Goal: Information Seeking & Learning: Learn about a topic

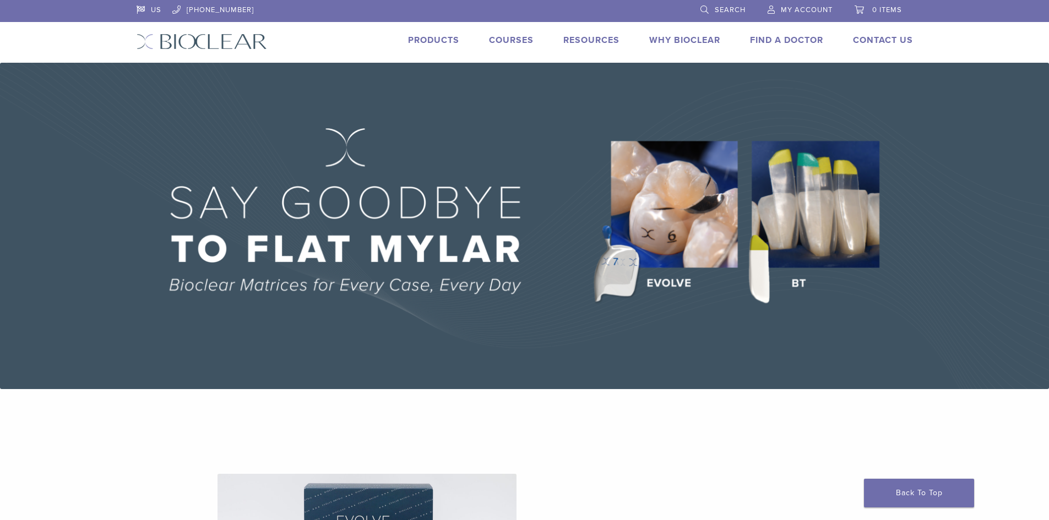
click at [422, 42] on link "Products" at bounding box center [433, 40] width 51 height 11
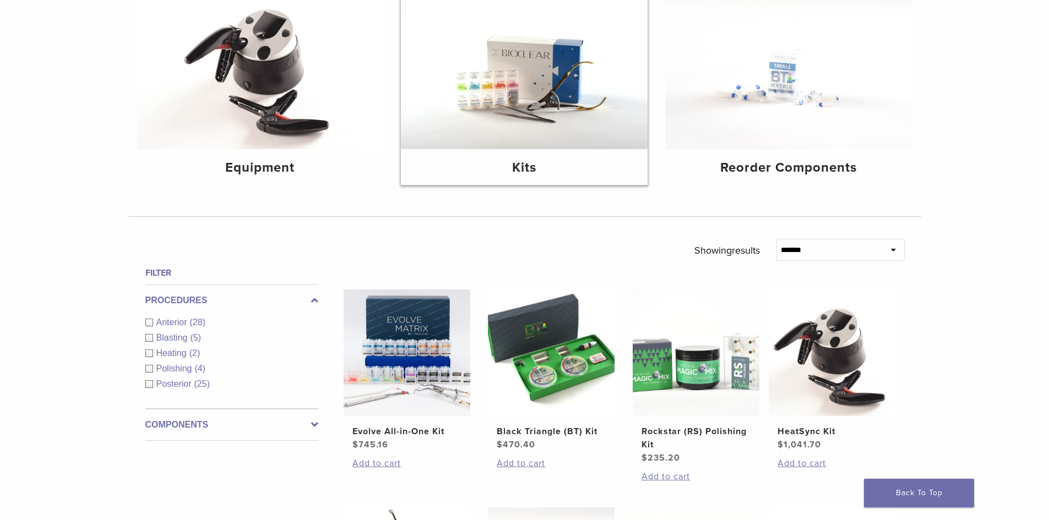
scroll to position [220, 0]
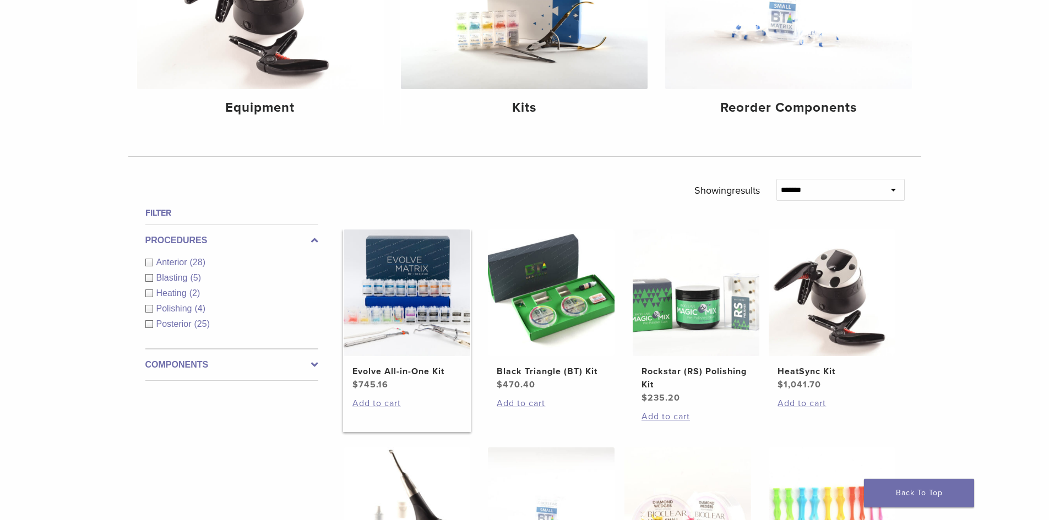
click at [422, 333] on img at bounding box center [407, 293] width 127 height 127
click at [574, 306] on img at bounding box center [551, 293] width 127 height 127
click at [537, 315] on img at bounding box center [551, 293] width 127 height 127
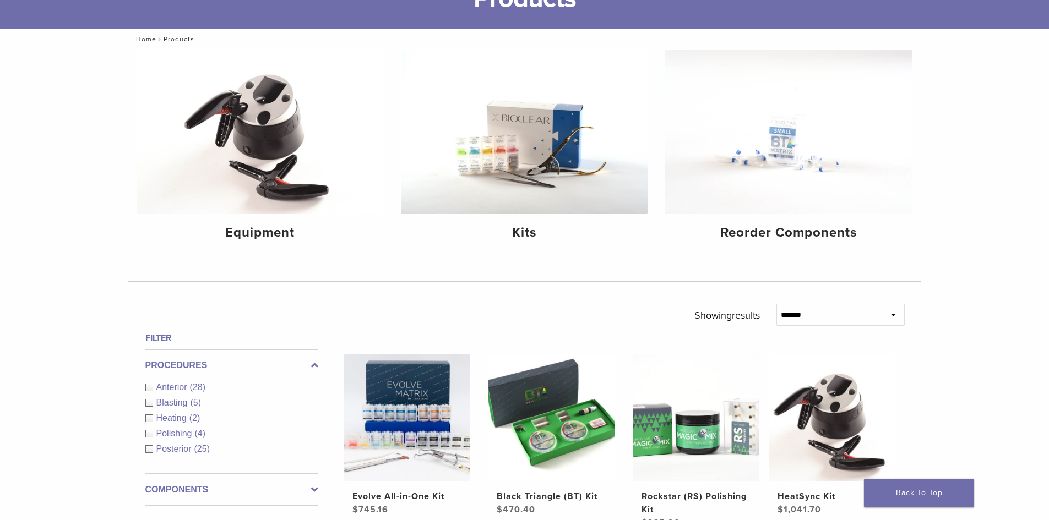
scroll to position [110, 0]
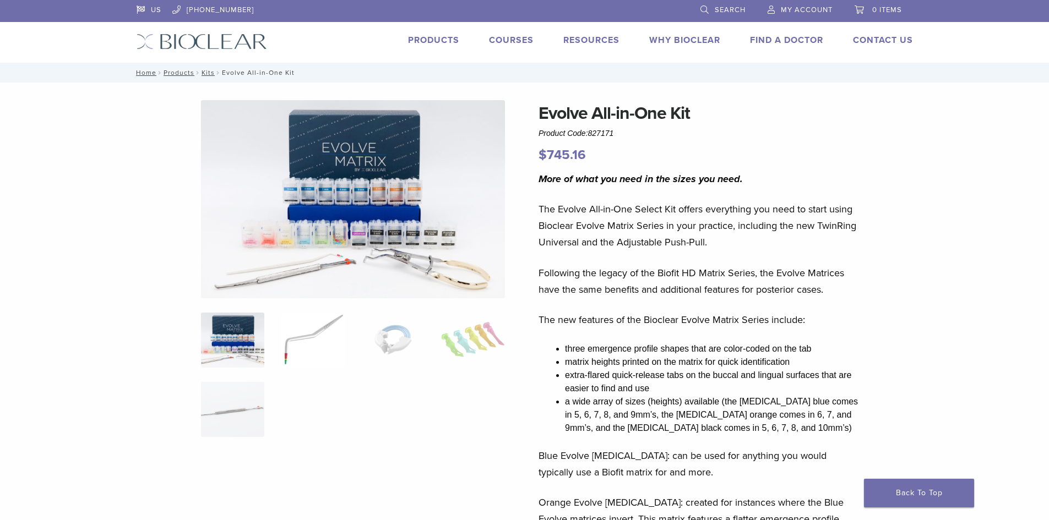
click at [318, 341] on img at bounding box center [312, 340] width 63 height 55
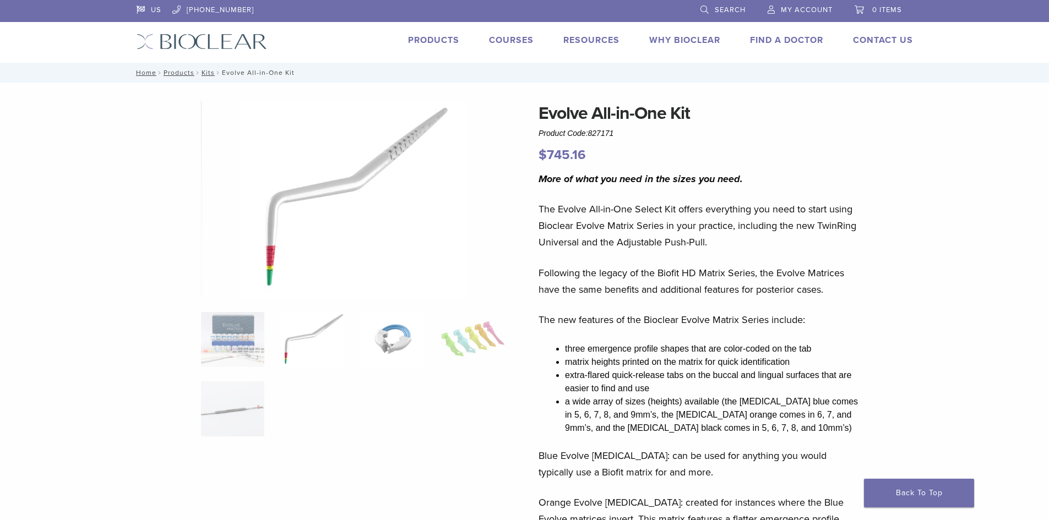
click at [392, 330] on img at bounding box center [392, 339] width 63 height 55
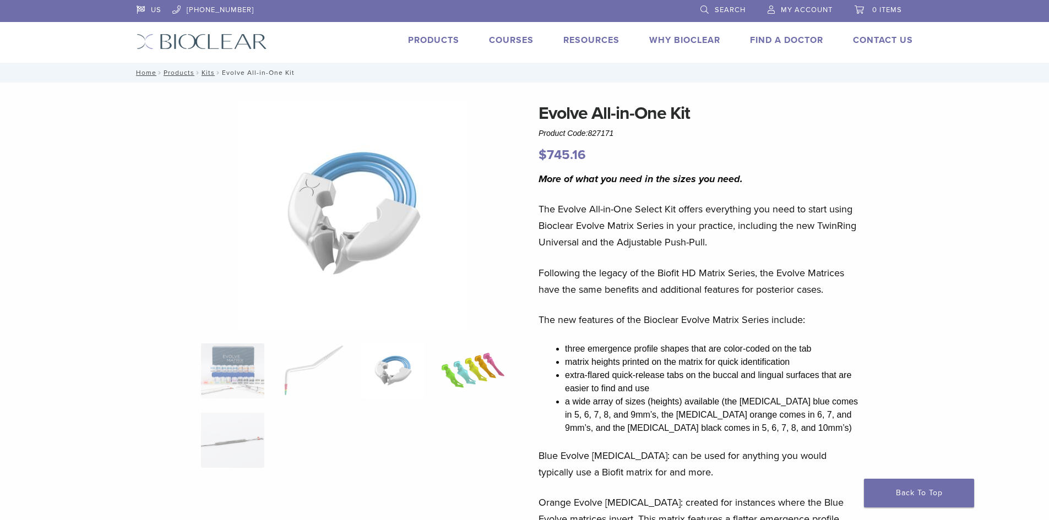
click at [455, 362] on img at bounding box center [472, 371] width 63 height 55
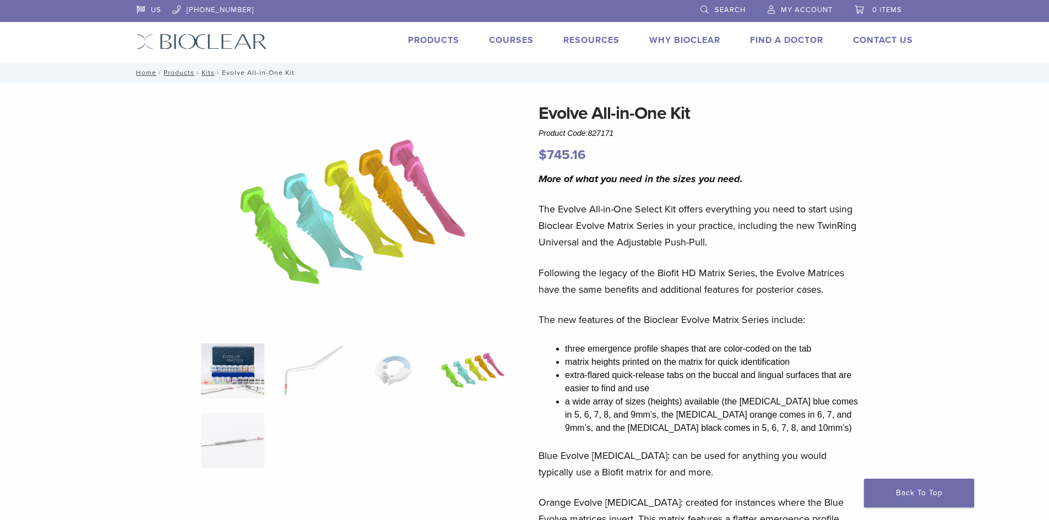
click at [238, 373] on img at bounding box center [232, 371] width 63 height 55
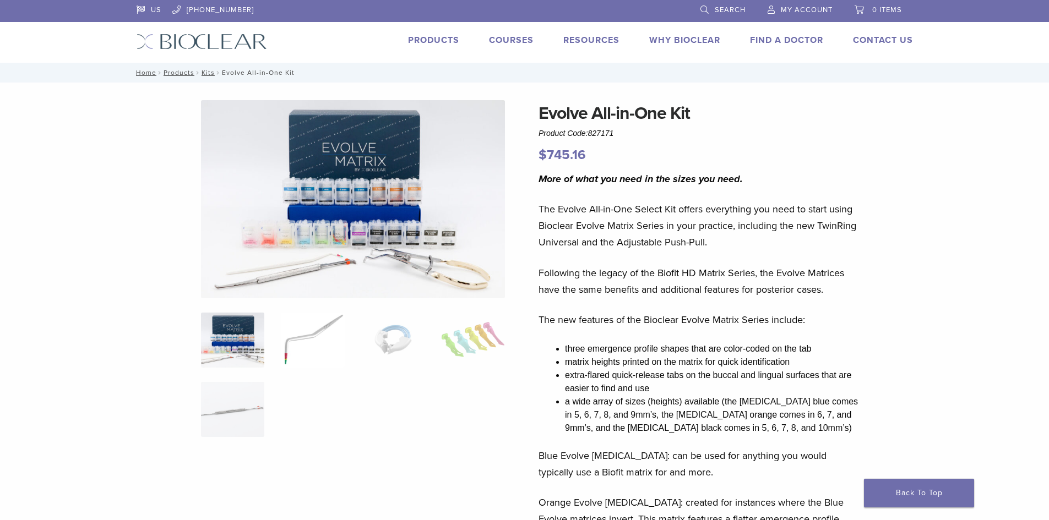
click at [297, 335] on img at bounding box center [312, 340] width 63 height 55
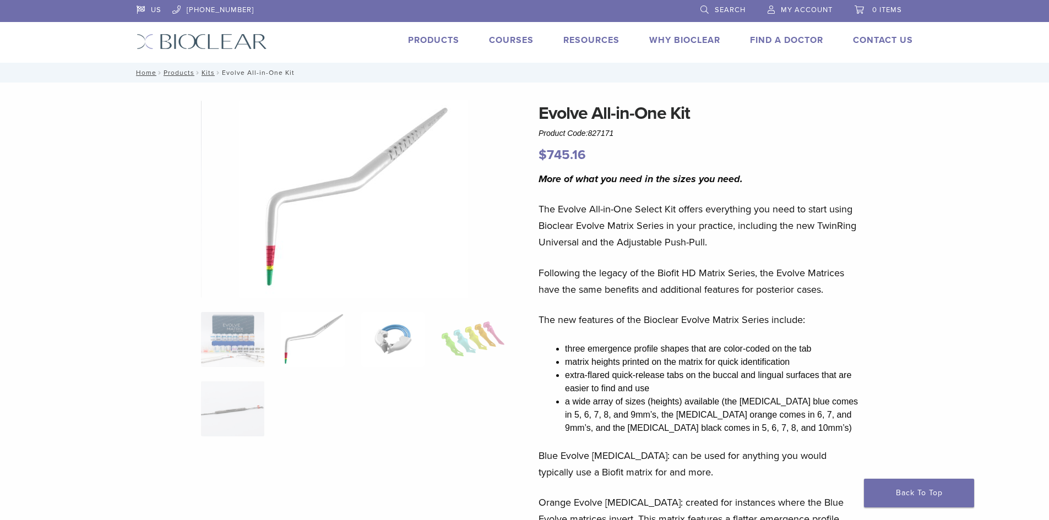
click at [384, 344] on img at bounding box center [392, 339] width 63 height 55
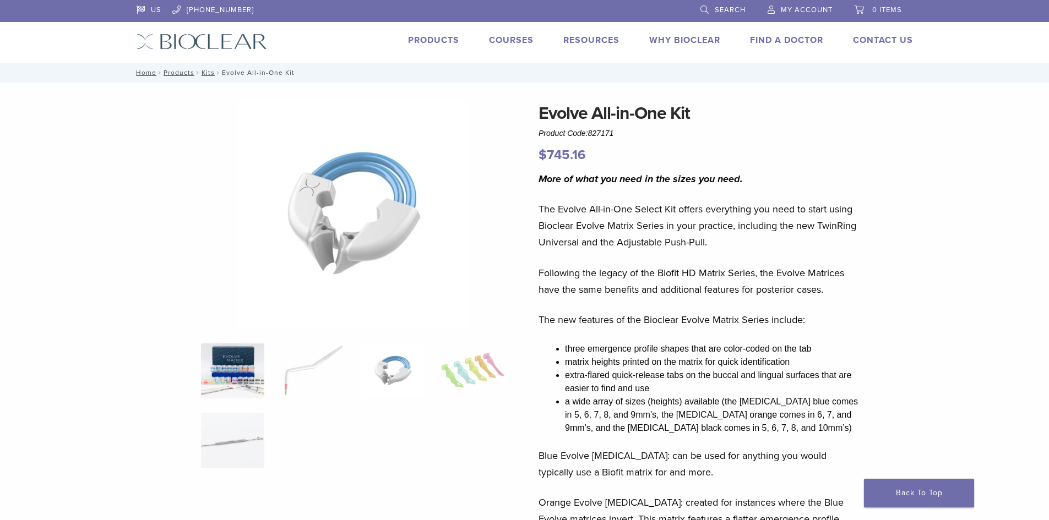
click at [252, 371] on img at bounding box center [232, 371] width 63 height 55
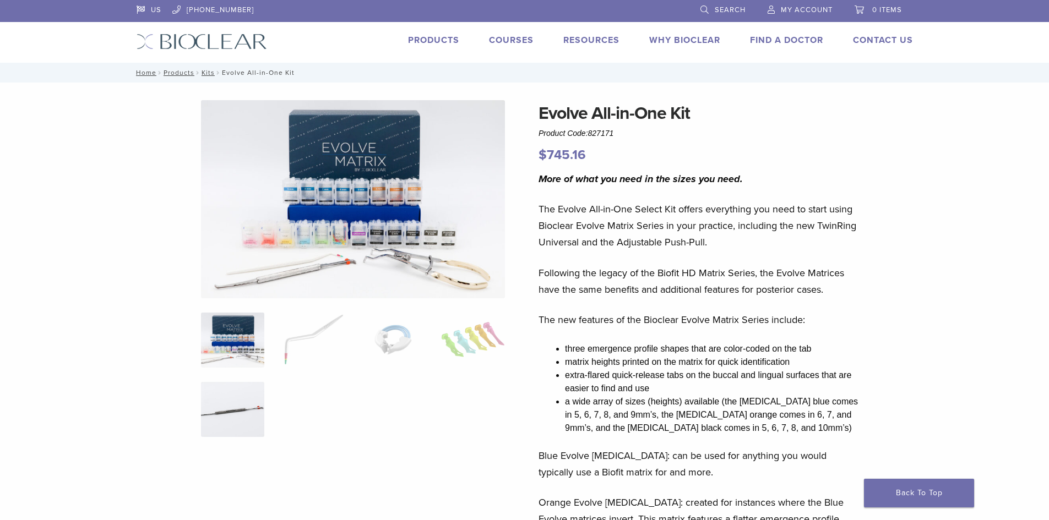
click at [244, 430] on img at bounding box center [232, 409] width 63 height 55
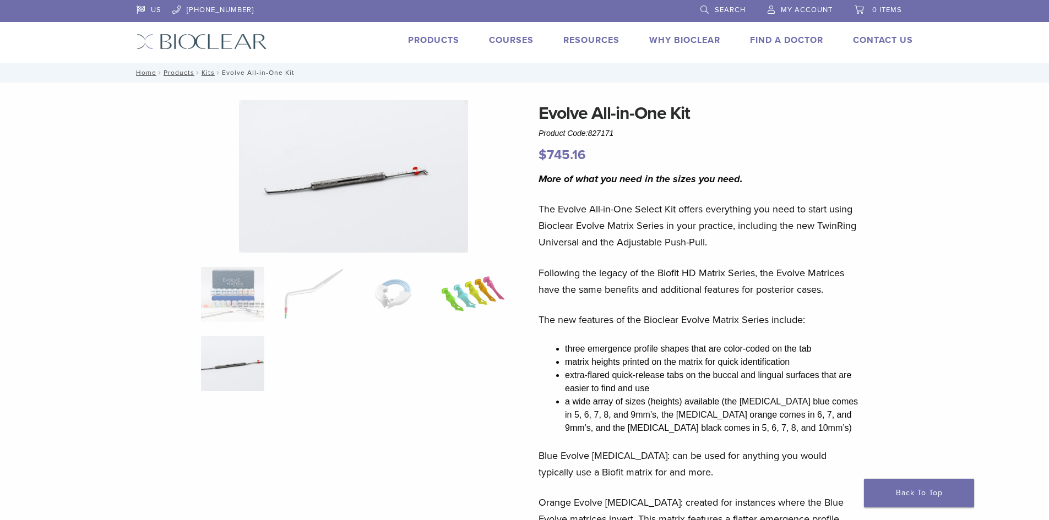
click at [482, 302] on img at bounding box center [472, 294] width 63 height 55
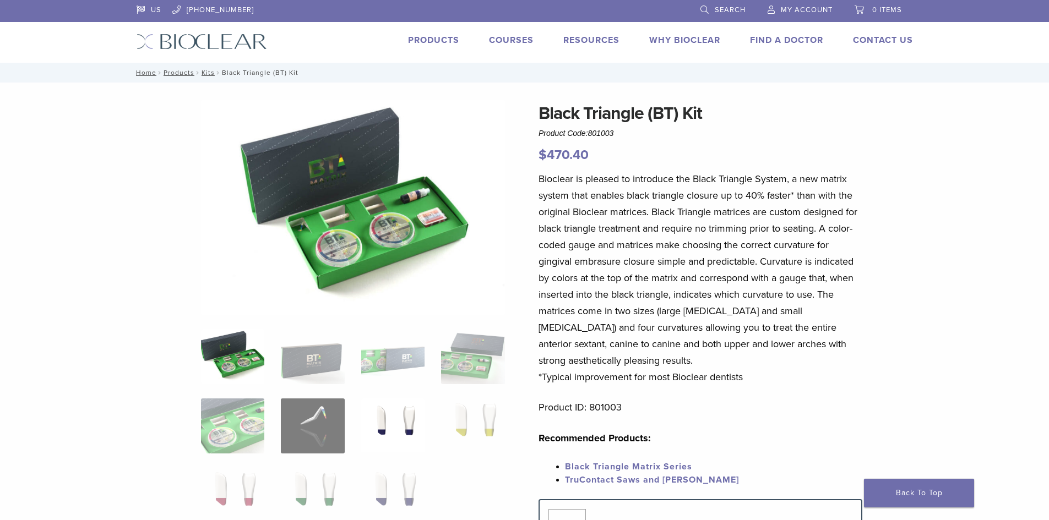
click at [394, 440] on img at bounding box center [392, 426] width 63 height 55
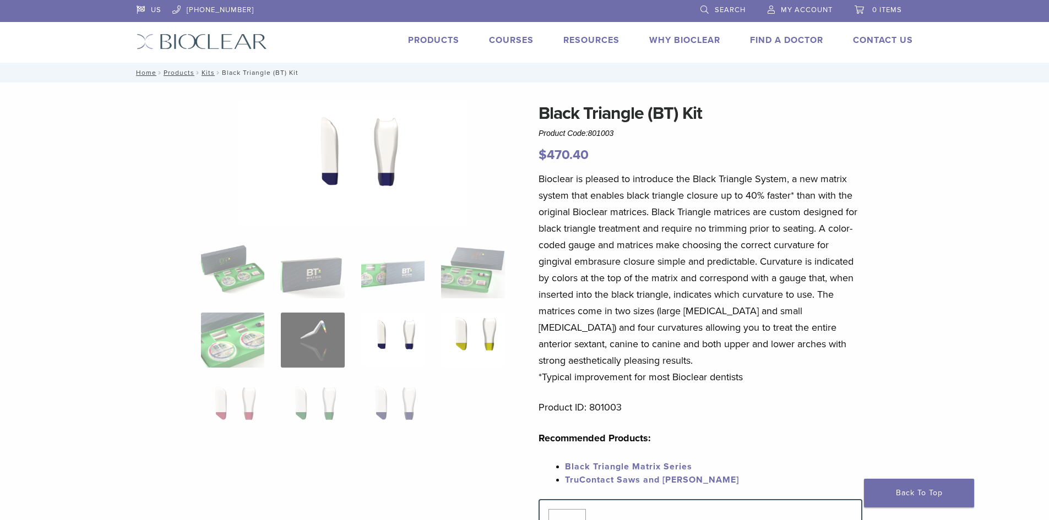
click at [466, 346] on img at bounding box center [472, 340] width 63 height 55
click at [230, 414] on img at bounding box center [232, 409] width 63 height 55
click at [322, 414] on img at bounding box center [312, 409] width 63 height 55
click at [385, 411] on img at bounding box center [392, 409] width 63 height 55
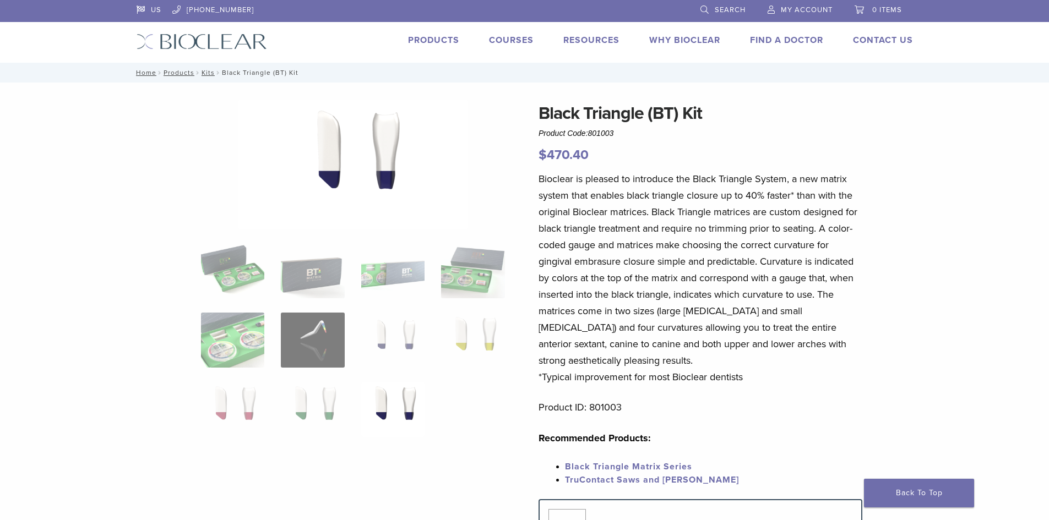
click at [401, 405] on img at bounding box center [392, 409] width 63 height 55
click at [404, 345] on img at bounding box center [392, 340] width 63 height 55
click at [460, 346] on img at bounding box center [472, 340] width 63 height 55
click at [393, 344] on img at bounding box center [392, 340] width 63 height 55
